Goal: Task Accomplishment & Management: Manage account settings

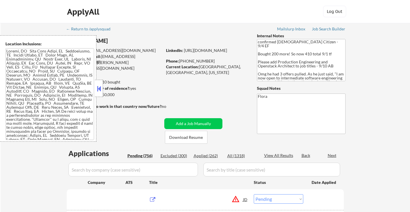
select select ""pending""
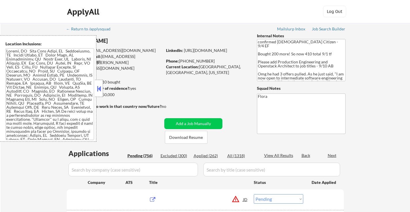
select select ""pending""
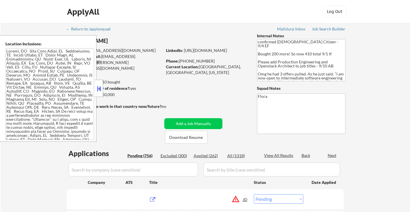
select select ""pending""
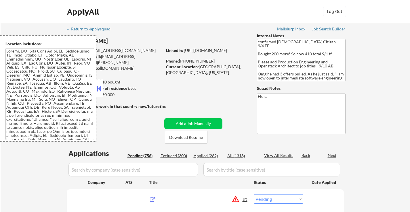
select select ""pending""
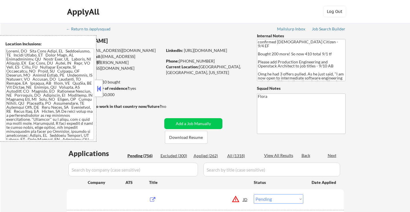
select select ""pending""
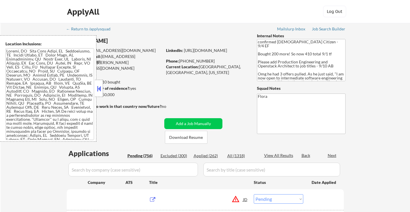
select select ""pending""
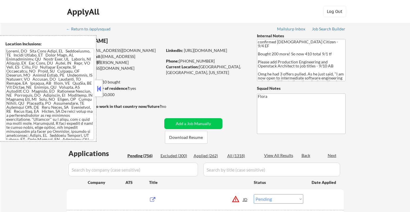
select select ""pending""
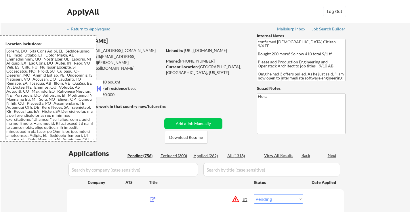
select select ""pending""
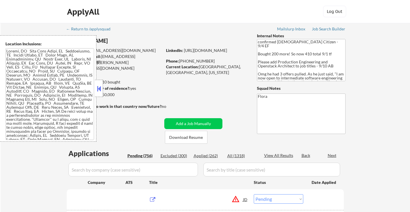
select select ""pending""
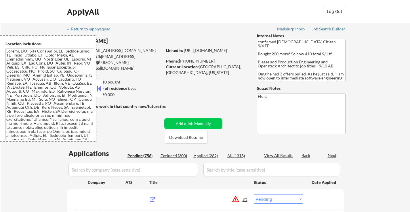
select select ""pending""
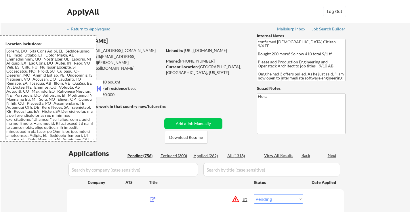
select select ""pending""
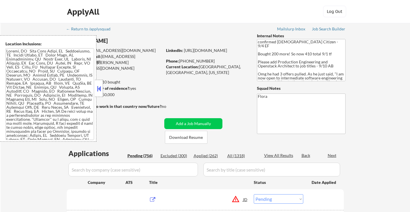
select select ""pending""
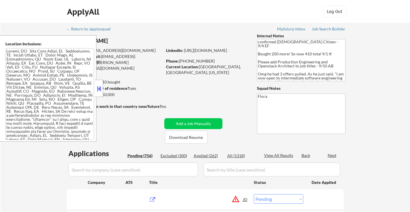
select select ""pending""
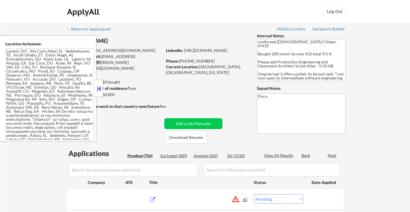
select select ""pending""
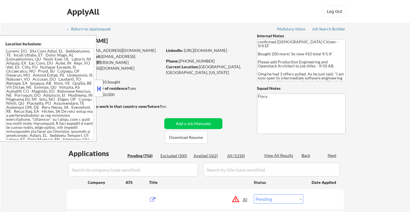
select select ""pending""
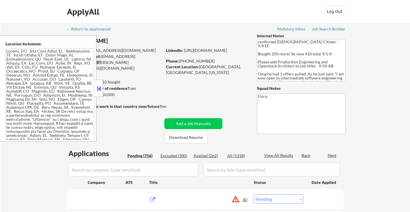
select select ""pending""
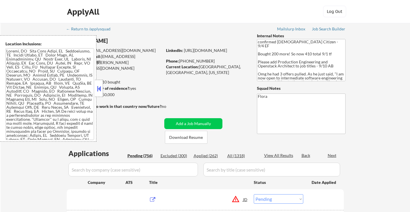
select select ""pending""
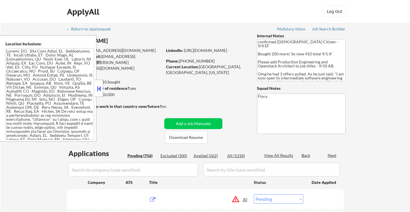
select select ""pending""
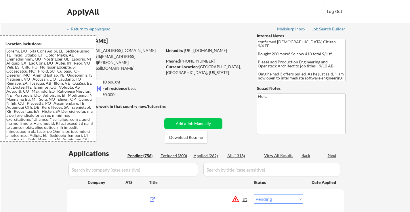
select select ""pending""
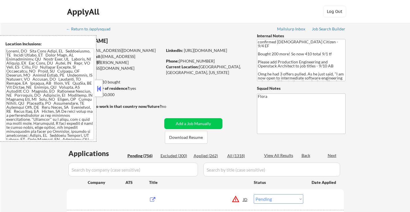
select select ""pending""
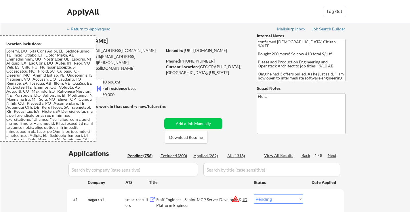
click at [102, 89] on button at bounding box center [99, 89] width 6 height 9
